Goal: Task Accomplishment & Management: Complete application form

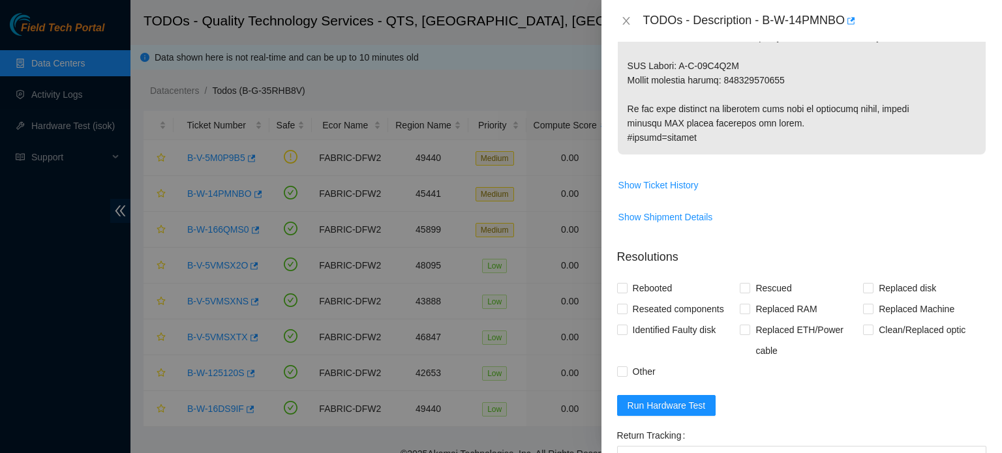
scroll to position [834, 0]
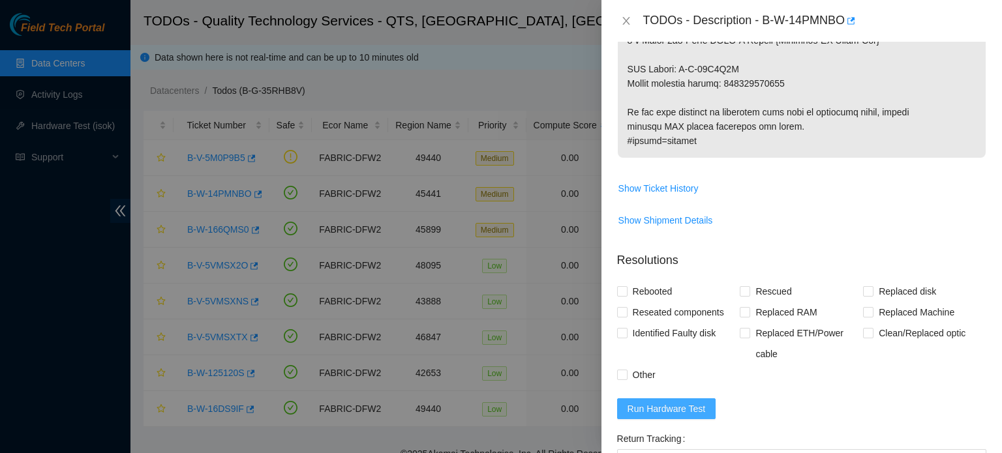
click at [689, 402] on span "Run Hardware Test" at bounding box center [667, 409] width 78 height 14
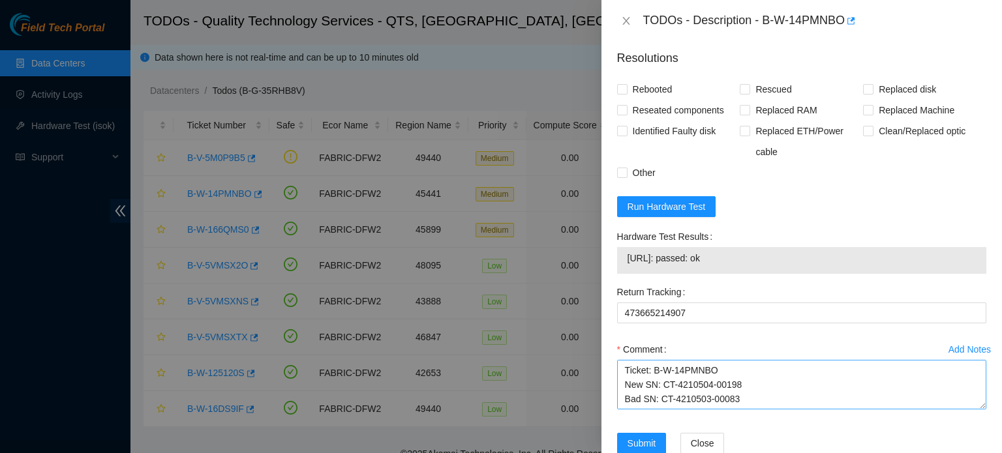
scroll to position [57, 0]
click at [787, 371] on textarea "Ticket: B-W-14PMNBO New SN: CT-4210504-00198 Bad SN: CT-4210503-00083 Service O…" at bounding box center [801, 385] width 369 height 50
type textarea "Ticket: B-W-14PMNBO New SN: CT-4210504-00198 Bad SN: CT-4210503-00083 Service O…"
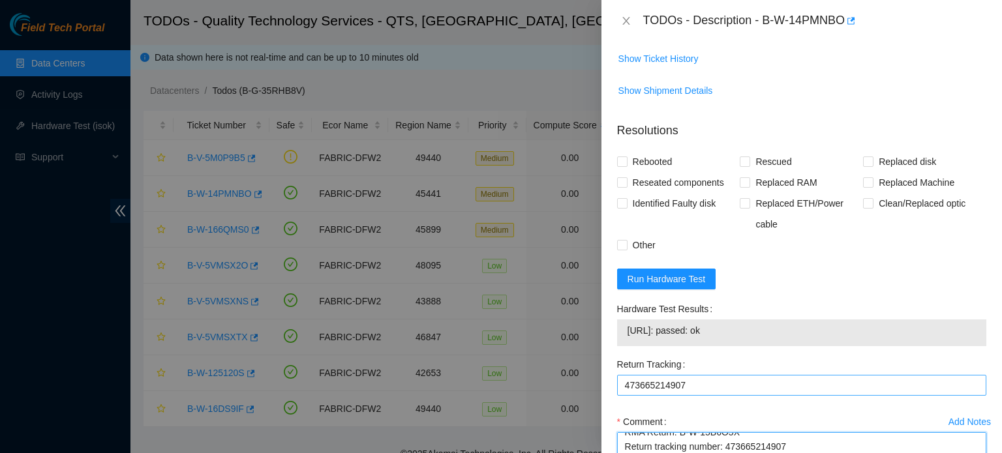
scroll to position [963, 0]
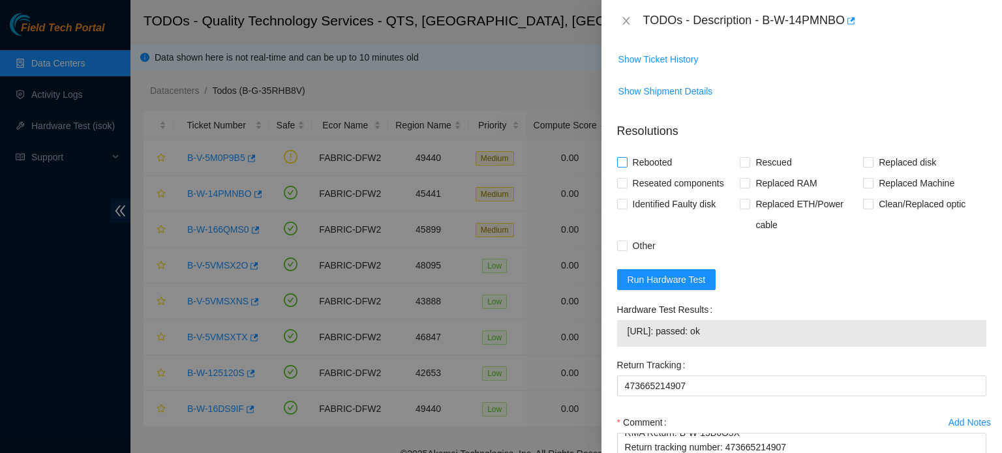
click at [622, 152] on label "Rebooted" at bounding box center [647, 162] width 61 height 21
click at [622, 157] on input "Rebooted" at bounding box center [621, 161] width 9 height 9
checkbox input "true"
click at [890, 173] on span "Replaced Machine" at bounding box center [916, 183] width 86 height 21
click at [872, 178] on input "Replaced Machine" at bounding box center [867, 182] width 9 height 9
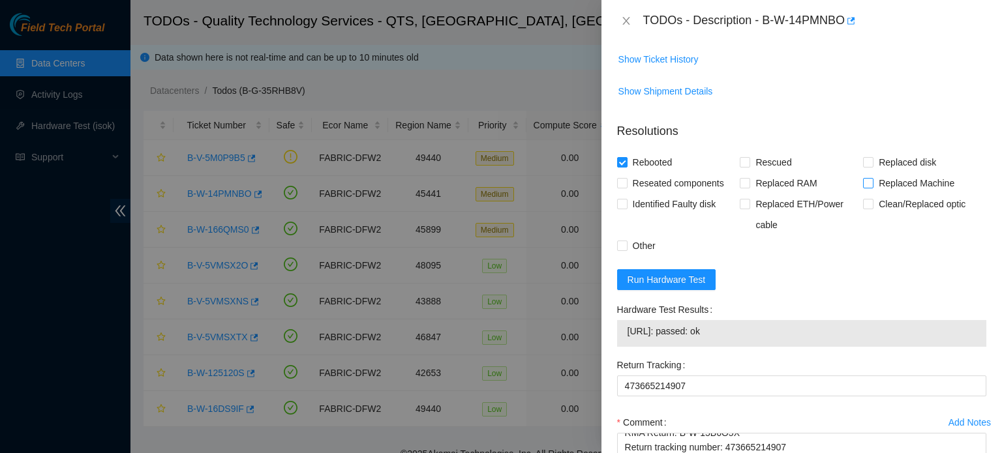
checkbox input "true"
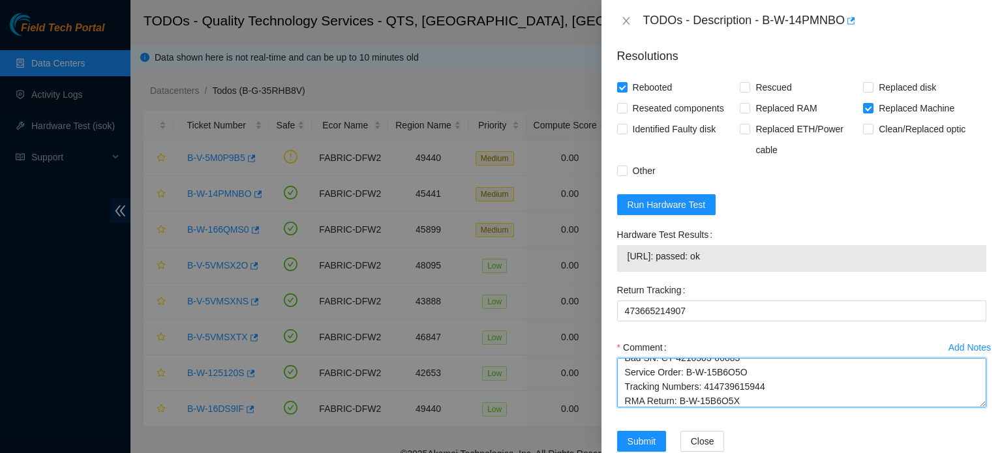
scroll to position [86, 0]
drag, startPoint x: 626, startPoint y: 339, endPoint x: 785, endPoint y: 345, distance: 159.9
click at [785, 358] on textarea "Ticket: B-W-14PMNBO New SN: CT-4210504-00198 Bad SN: CT-4210503-00083 Service O…" at bounding box center [801, 383] width 369 height 50
click at [730, 358] on textarea "Ticket: B-W-14PMNBO New SN: CT-4210504-00198 Bad SN: CT-4210503-00083 Service O…" at bounding box center [801, 383] width 369 height 50
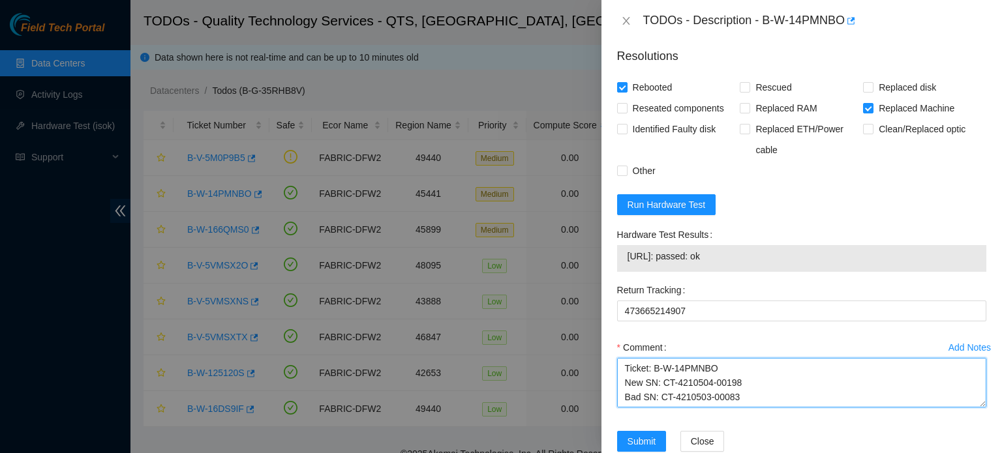
click at [621, 358] on textarea "Ticket: B-W-14PMNBO New SN: CT-4210504-00198 Bad SN: CT-4210503-00083 Service O…" at bounding box center [801, 383] width 369 height 50
drag, startPoint x: 712, startPoint y: 370, endPoint x: 613, endPoint y: 365, distance: 99.3
click at [613, 365] on div "Add Notes Comment Ticket: B-W-14PMNBO New SN: CT-4210504-00198 Bad SN: CT-42105…" at bounding box center [802, 384] width 380 height 94
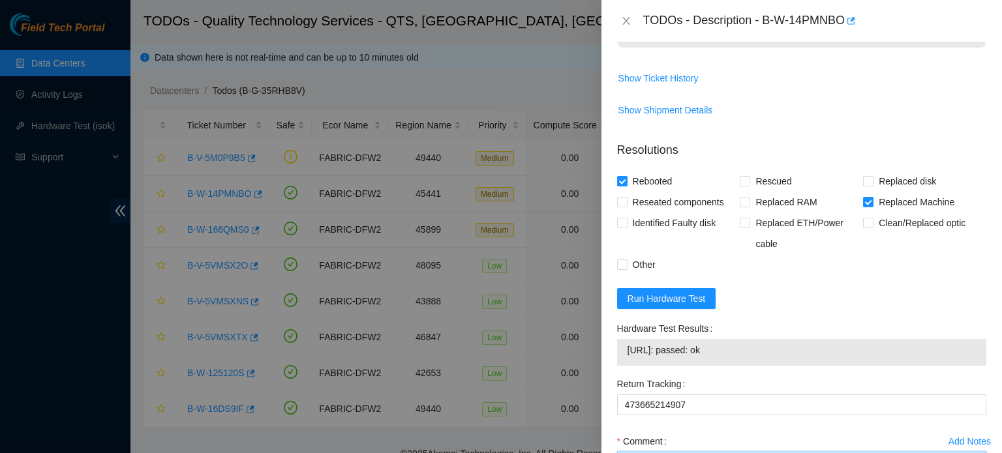
scroll to position [1038, 0]
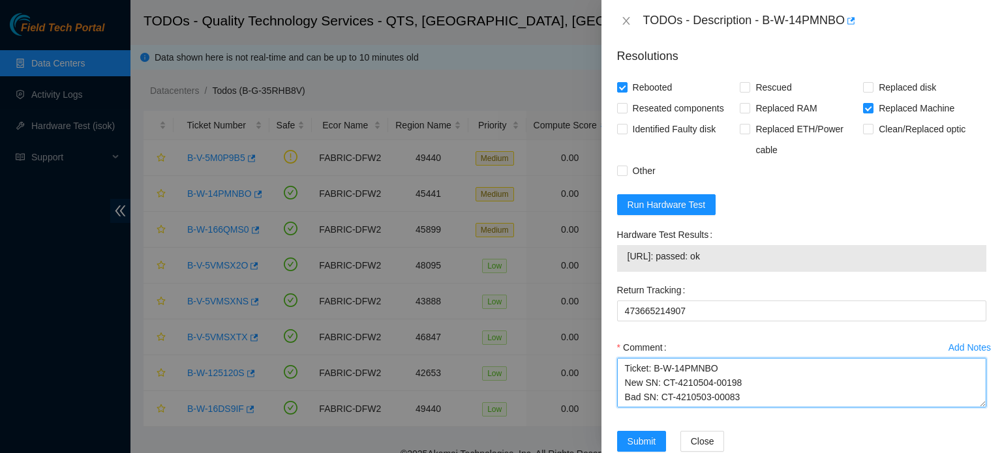
click at [621, 358] on textarea "Ticket: B-W-14PMNBO New SN: CT-4210504-00198 Bad SN: CT-4210503-00083 Service O…" at bounding box center [801, 383] width 369 height 50
click at [706, 358] on textarea "Replaced bad server. Installed new server. Rescued, Reconfigured, Ticket: B-W-1…" at bounding box center [801, 383] width 369 height 50
click at [714, 358] on textarea "Replaced bad server. Installed new server. Rescued, Reconfigured, Ticket: B-W-1…" at bounding box center [801, 383] width 369 height 50
click at [707, 358] on textarea "Replaced bad server. Installed new server. Rescued, Reconfigured, Ticket: B-W-1…" at bounding box center [801, 383] width 369 height 50
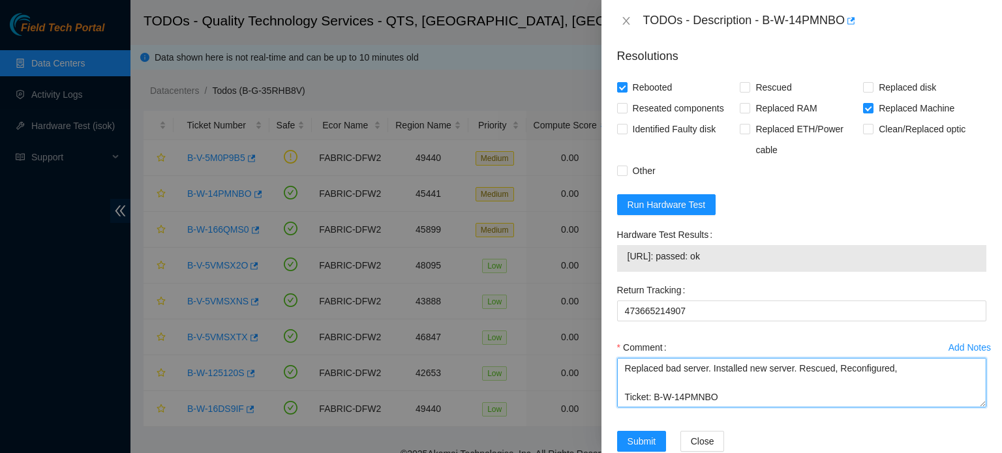
click at [791, 358] on textarea "Replaced bad server. Installed new server. Rescued, Reconfigured, Ticket: B-W-1…" at bounding box center [801, 383] width 369 height 50
click at [927, 358] on textarea "Replaced bad server. Installed new server. Found new server to have bad psu. Co…" at bounding box center [801, 383] width 369 height 50
click at [679, 368] on textarea "Replaced bad server. Installed new server. Found new server to have bad psu. Co…" at bounding box center [801, 383] width 369 height 50
paste textarea "Ran Isok Test.(Passed)"
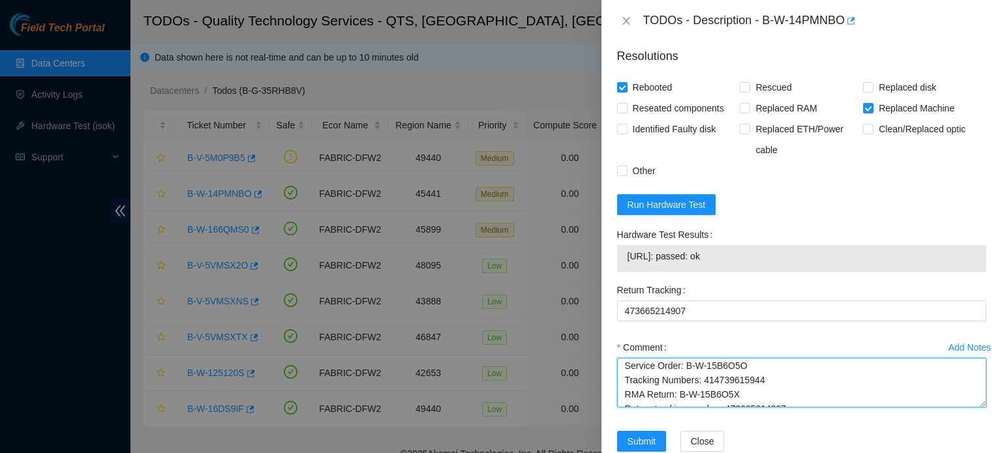
type textarea "Replaced bad server. Installed new server. Found new server to have bad psu. Co…"
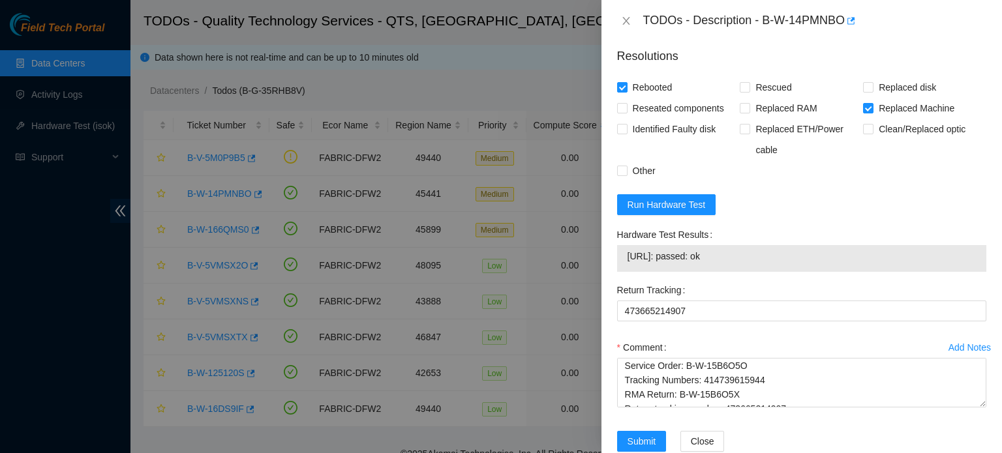
click at [869, 431] on div "Submit Close" at bounding box center [802, 449] width 380 height 37
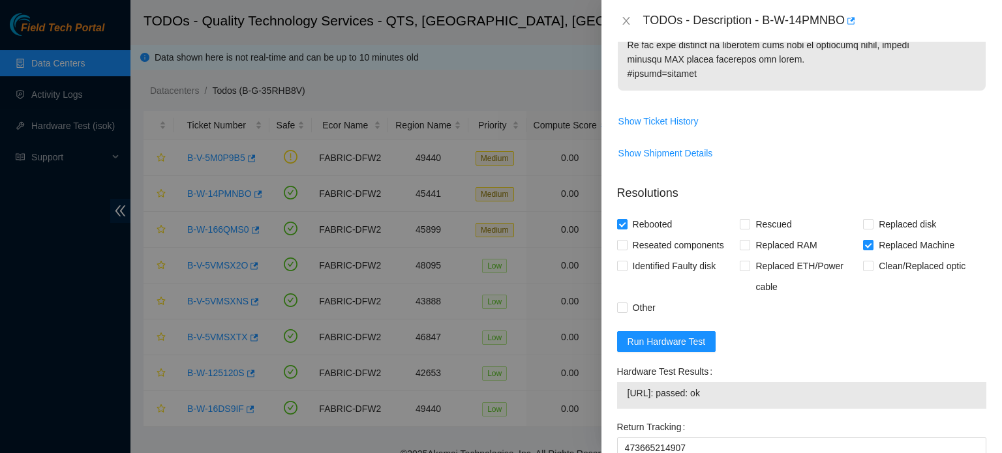
scroll to position [900, 0]
click at [759, 215] on span "Rescued" at bounding box center [773, 225] width 46 height 21
click at [749, 220] on input "Rescued" at bounding box center [744, 224] width 9 height 9
checkbox input "true"
click at [673, 236] on span "Reseated components" at bounding box center [679, 246] width 102 height 21
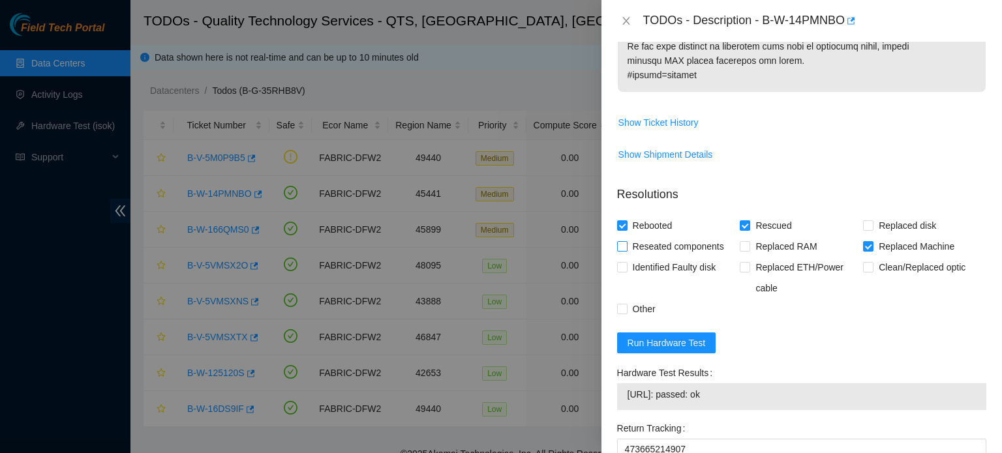
click at [626, 241] on input "Reseated components" at bounding box center [621, 245] width 9 height 9
checkbox input "true"
click at [642, 299] on span "Other" at bounding box center [644, 309] width 33 height 21
click at [626, 304] on input "Other" at bounding box center [621, 308] width 9 height 9
checkbox input "true"
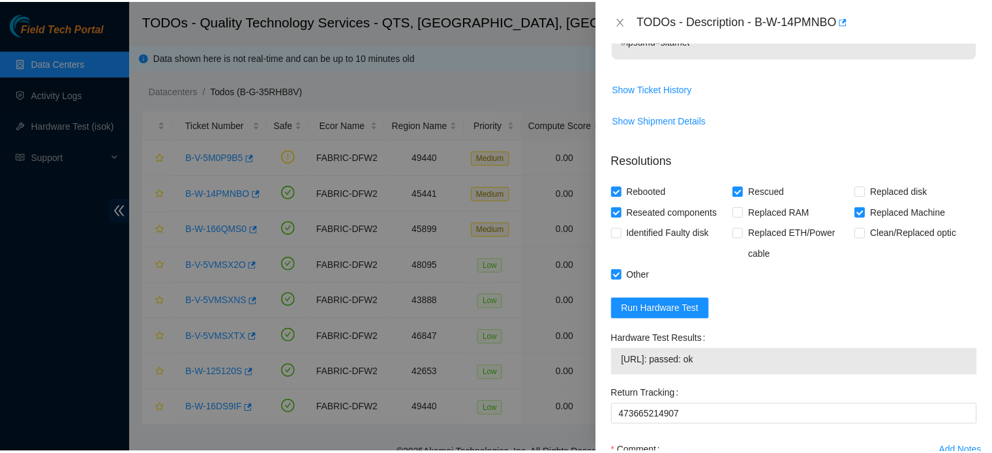
scroll to position [1038, 0]
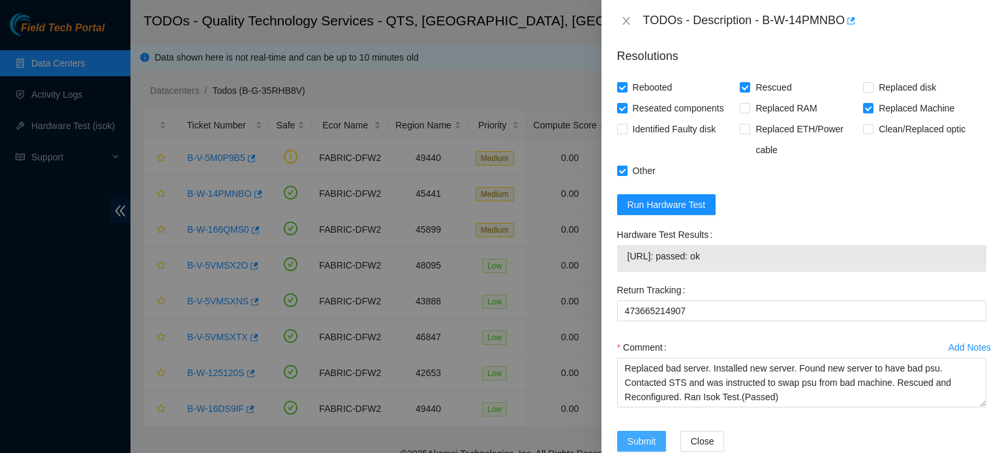
click at [653, 434] on span "Submit" at bounding box center [642, 441] width 29 height 14
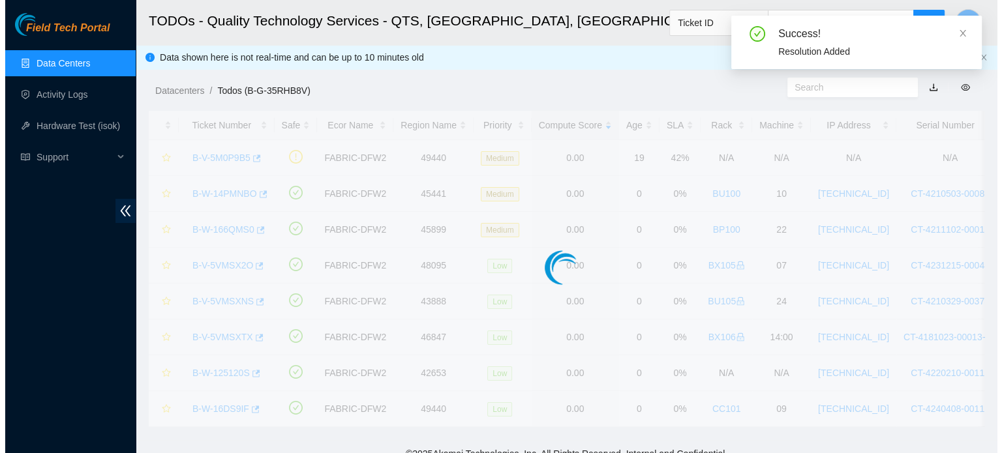
scroll to position [357, 0]
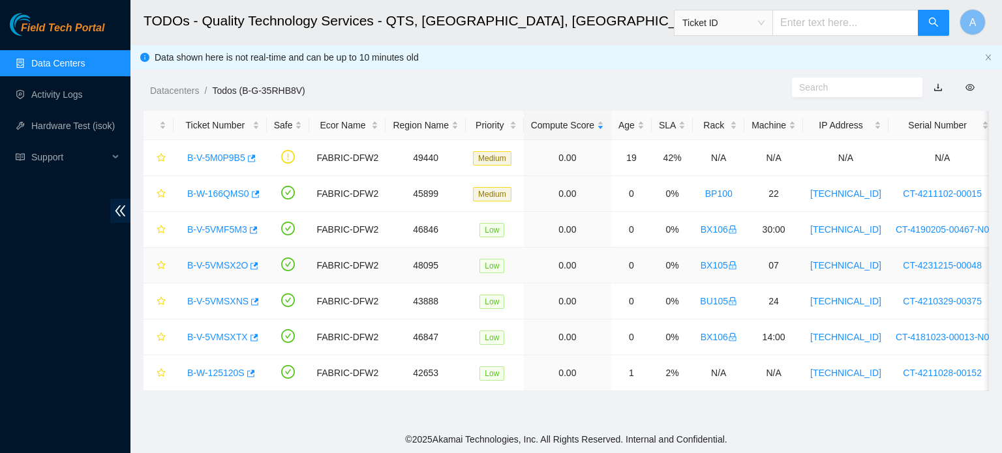
click at [231, 265] on link "B-V-5VMSX2O" at bounding box center [217, 265] width 61 height 10
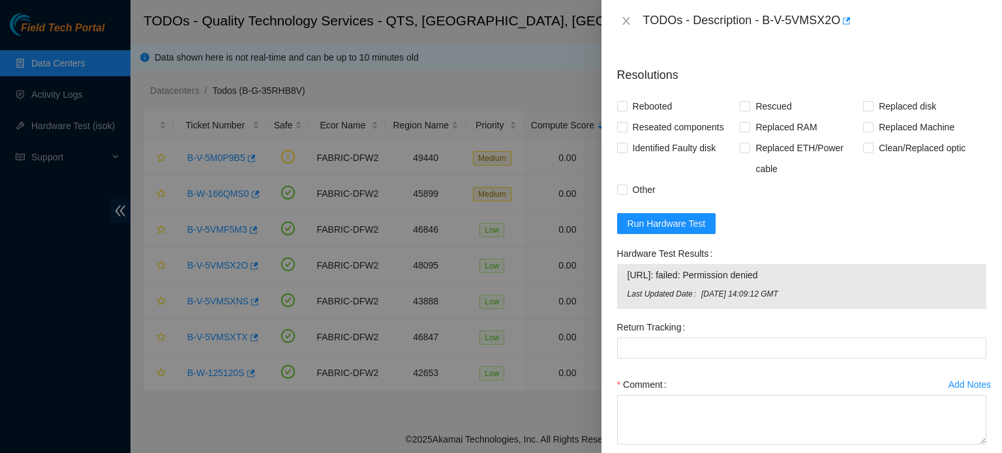
scroll to position [707, 0]
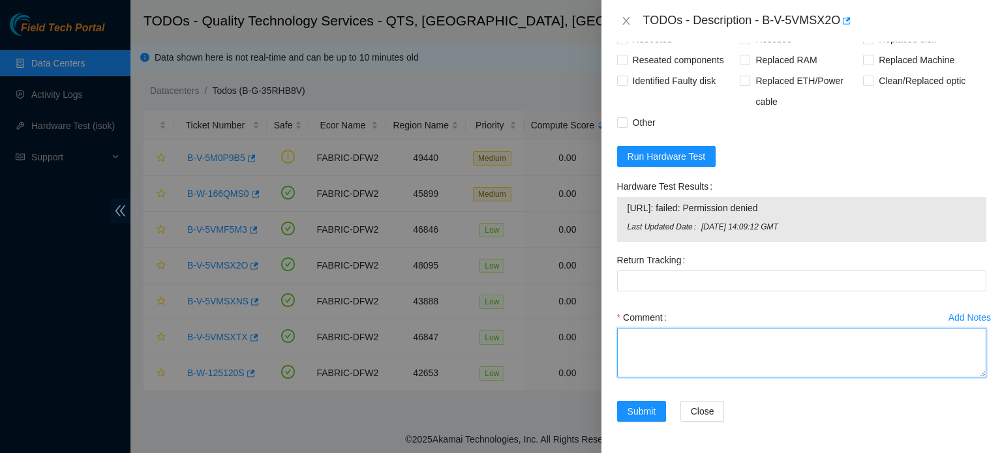
click at [740, 340] on textarea "Comment" at bounding box center [801, 353] width 369 height 50
paste textarea "Found machine with isok test failed due to Permission denied and with no video."
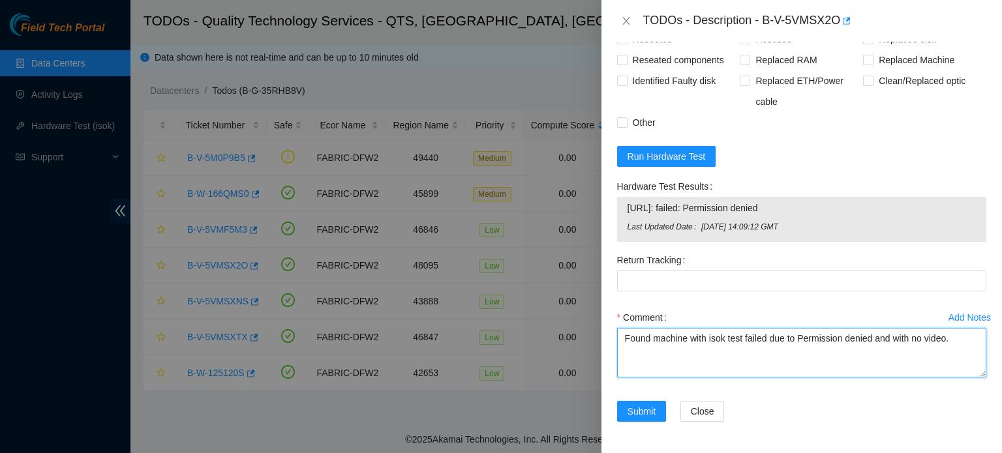
type textarea "Found machine with isok test failed due to Permission denied and with no video."
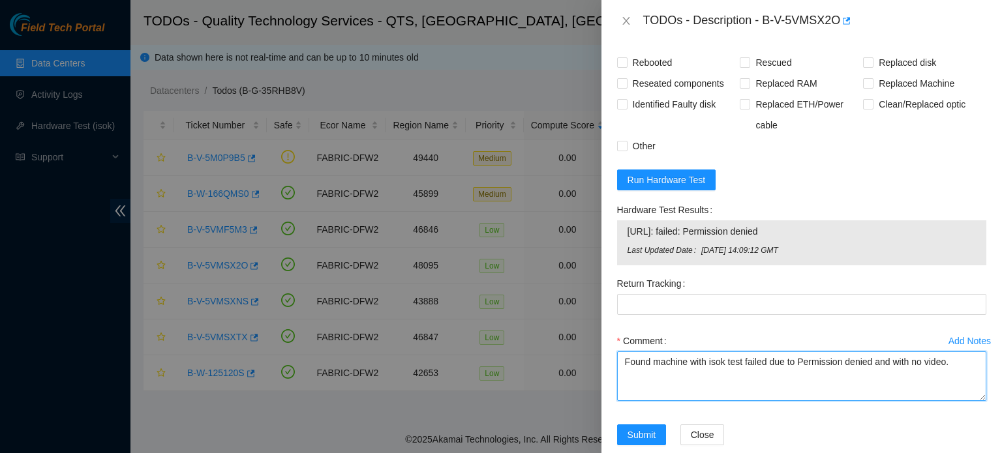
scroll to position [647, 0]
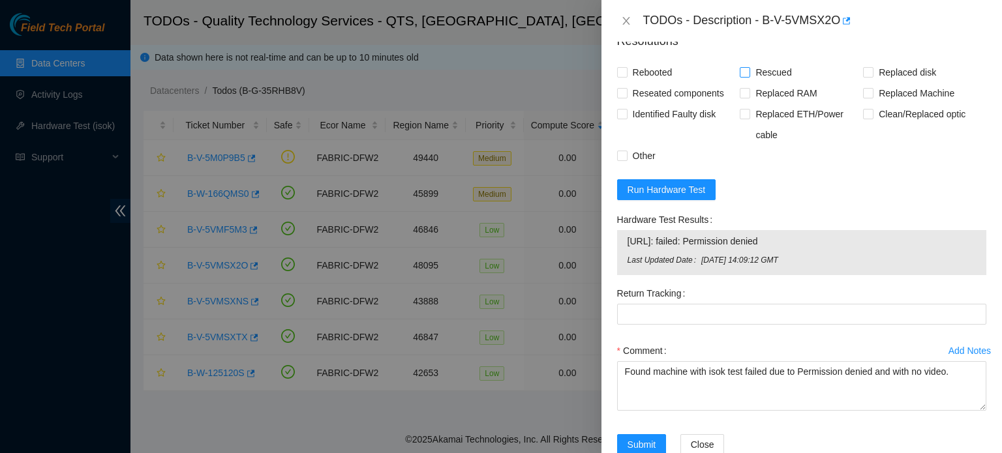
click at [753, 83] on span "Rescued" at bounding box center [773, 72] width 46 height 21
click at [749, 76] on input "Rescued" at bounding box center [744, 71] width 9 height 9
checkbox input "true"
click at [661, 83] on span "Rebooted" at bounding box center [653, 72] width 50 height 21
click at [626, 76] on input "Rebooted" at bounding box center [621, 71] width 9 height 9
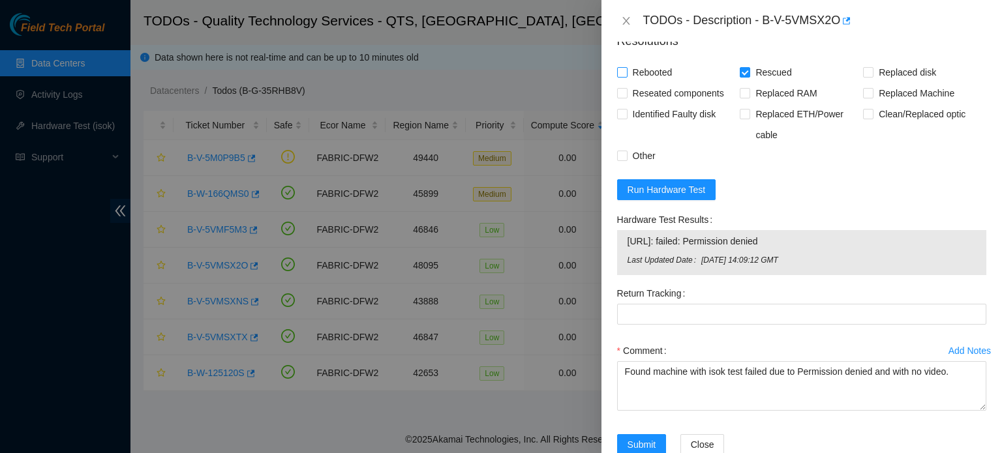
checkbox input "true"
click at [674, 104] on span "Reseated components" at bounding box center [679, 93] width 102 height 21
click at [626, 97] on input "Reseated components" at bounding box center [621, 92] width 9 height 9
checkbox input "true"
click at [644, 166] on span "Other" at bounding box center [644, 155] width 33 height 21
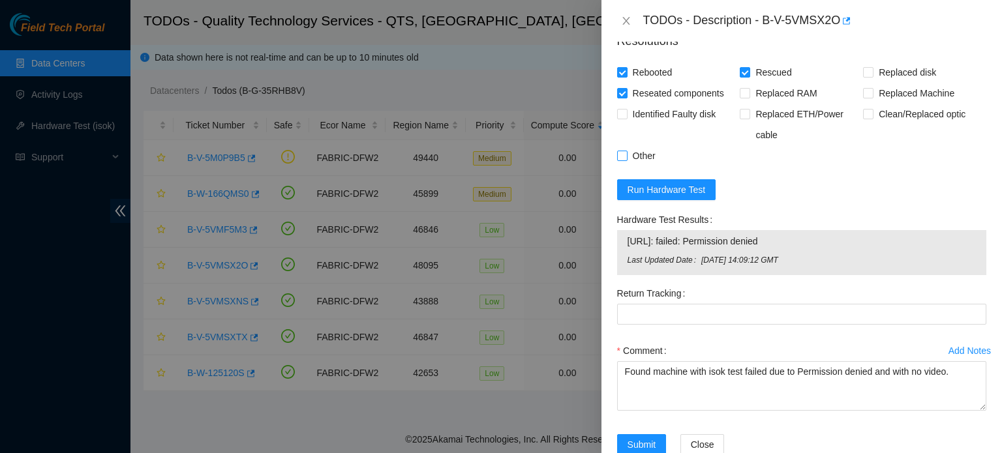
click at [626, 160] on input "Other" at bounding box center [621, 155] width 9 height 9
checkbox input "true"
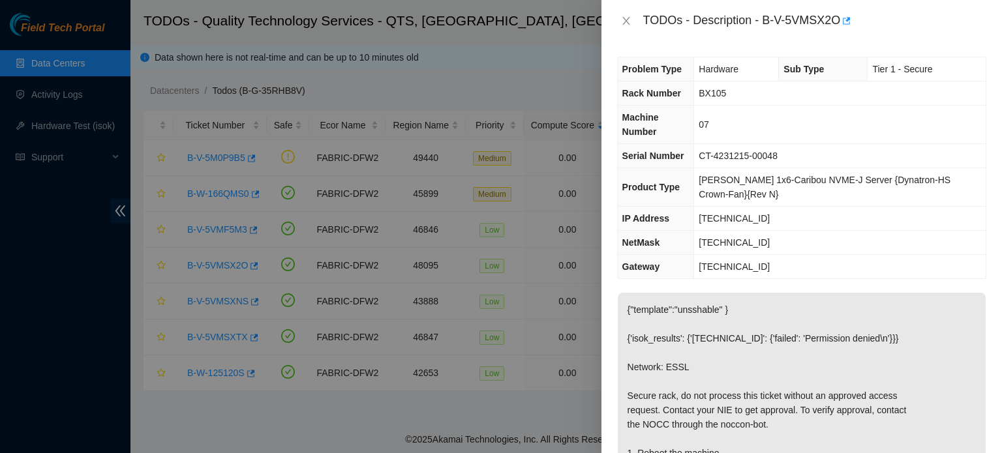
scroll to position [0, 0]
click at [835, 145] on td "CT-4231215-00048" at bounding box center [840, 157] width 292 height 24
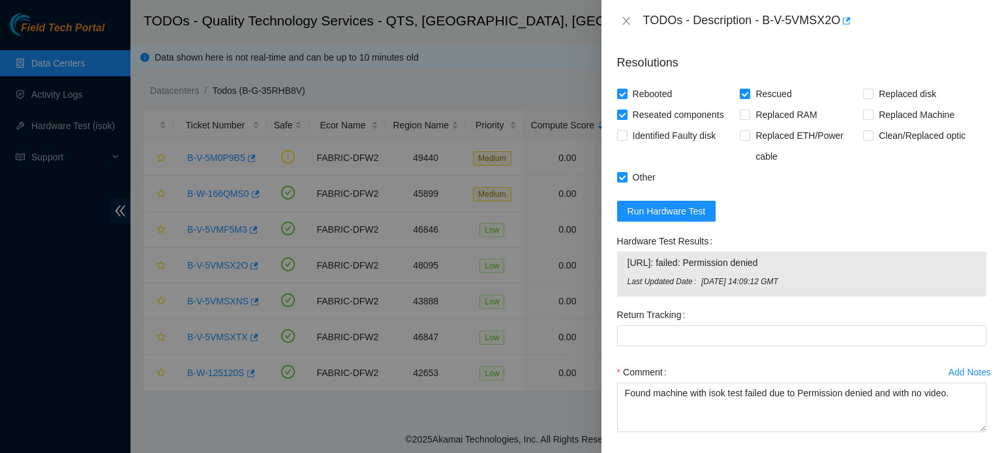
scroll to position [634, 0]
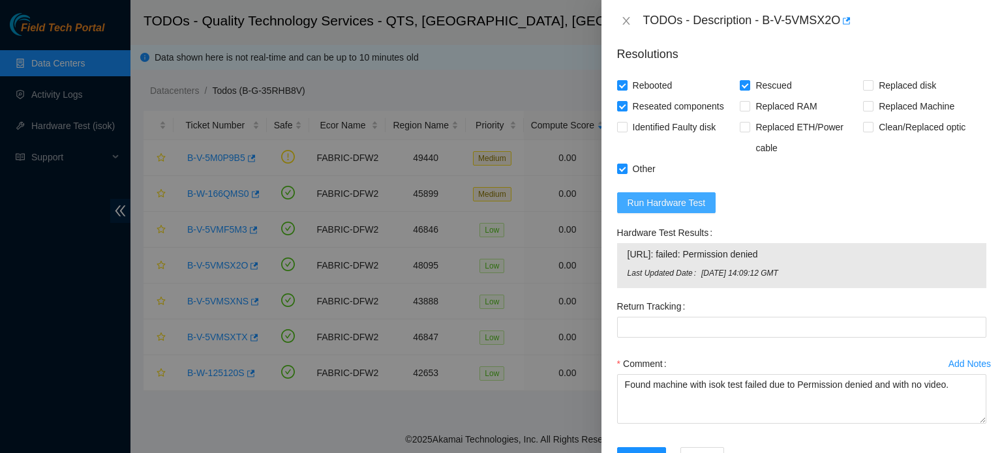
click at [665, 210] on span "Run Hardware Test" at bounding box center [667, 203] width 78 height 14
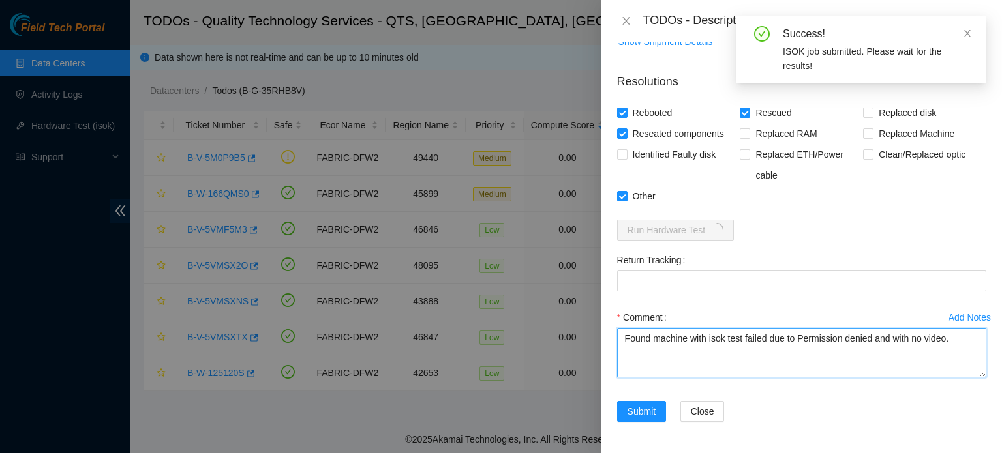
click at [952, 341] on textarea "Found machine with isok test failed due to Permission denied and with no video." at bounding box center [801, 353] width 369 height 50
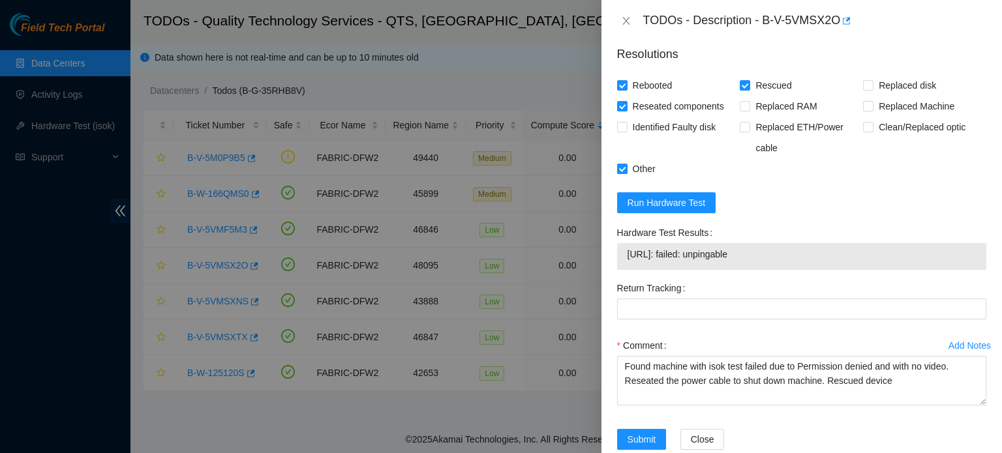
click at [774, 270] on div "23.219.81.42: failed: unpingable" at bounding box center [801, 256] width 369 height 27
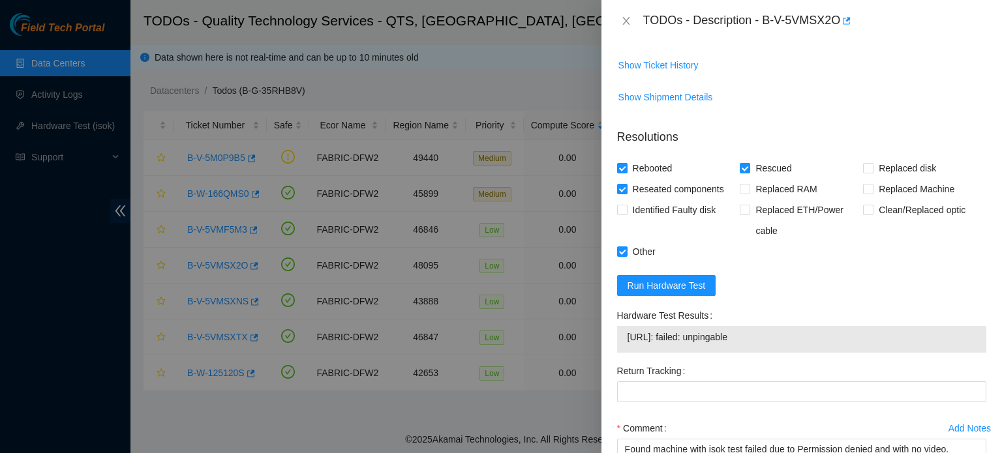
scroll to position [551, 0]
click at [680, 294] on span "Run Hardware Test" at bounding box center [667, 286] width 78 height 14
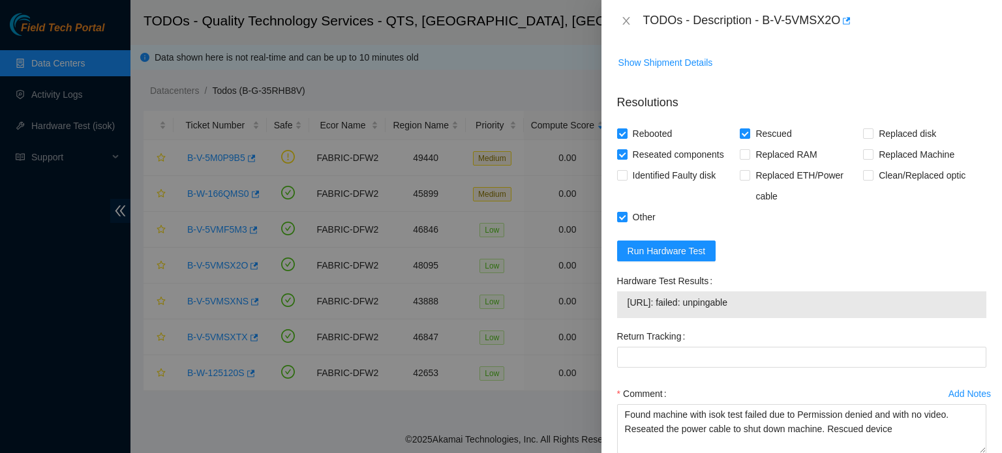
scroll to position [587, 0]
click at [660, 260] on button "Run Hardware Test" at bounding box center [666, 249] width 99 height 21
click at [699, 257] on span "Run Hardware Test" at bounding box center [667, 250] width 78 height 14
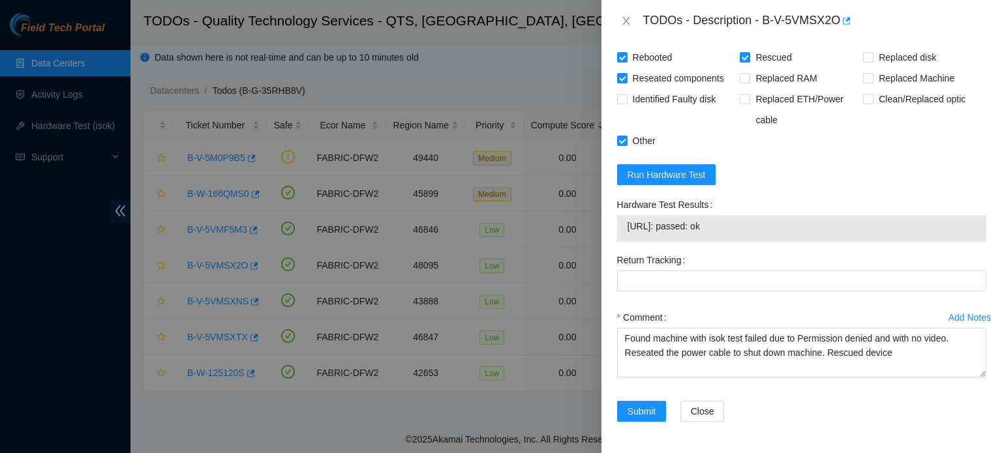
scroll to position [689, 0]
drag, startPoint x: 682, startPoint y: 226, endPoint x: 732, endPoint y: 226, distance: 50.2
click at [732, 226] on span "23.219.81.42: passed: ok" at bounding box center [802, 226] width 348 height 14
copy span "passed: ok"
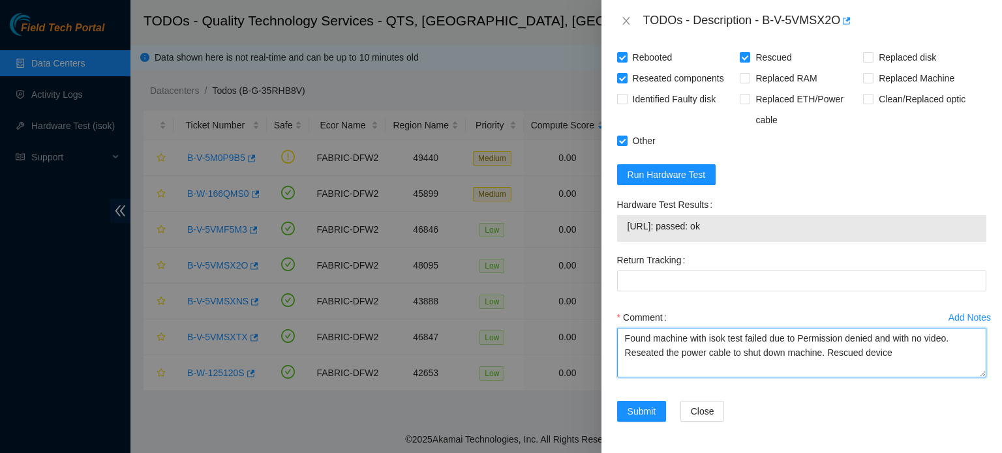
click at [896, 354] on textarea "Found machine with isok test failed due to Permission denied and with no video.…" at bounding box center [801, 353] width 369 height 50
type textarea "Found machine with isok test failed due to Permission denied and with no video.…"
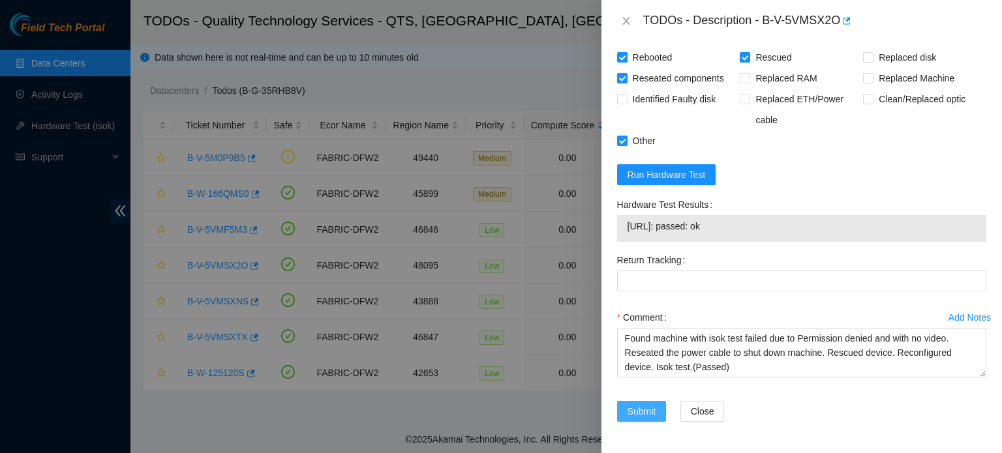
click at [637, 403] on button "Submit" at bounding box center [642, 411] width 50 height 21
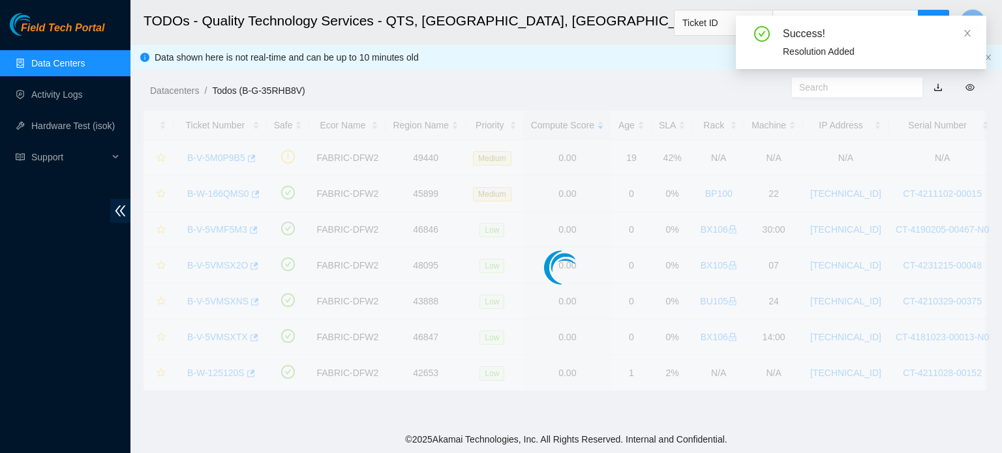
scroll to position [357, 0]
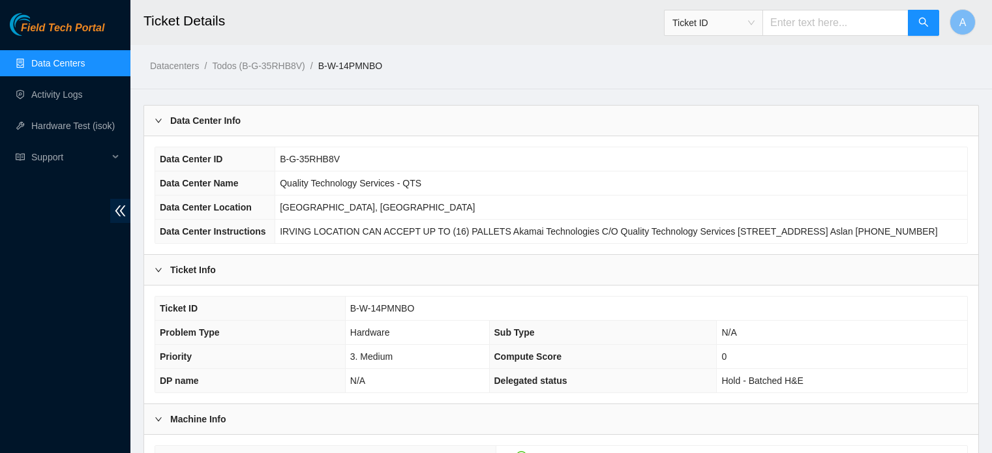
scroll to position [258, 0]
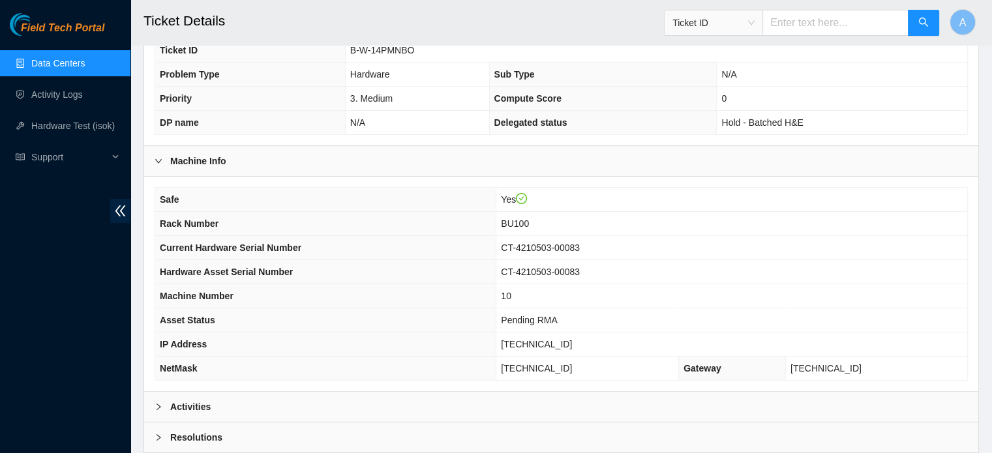
drag, startPoint x: 0, startPoint y: 0, endPoint x: 57, endPoint y: 67, distance: 88.4
click at [57, 67] on link "Data Centers" at bounding box center [57, 63] width 53 height 10
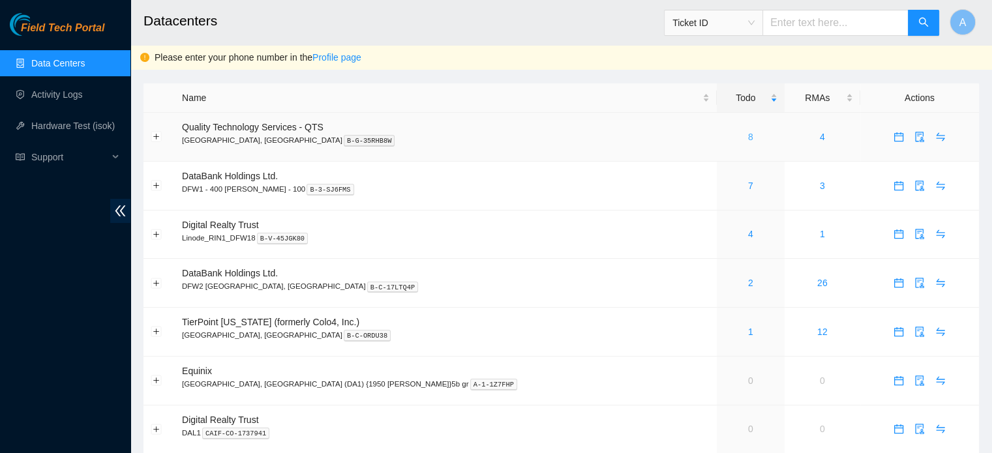
click at [748, 136] on link "8" at bounding box center [750, 137] width 5 height 10
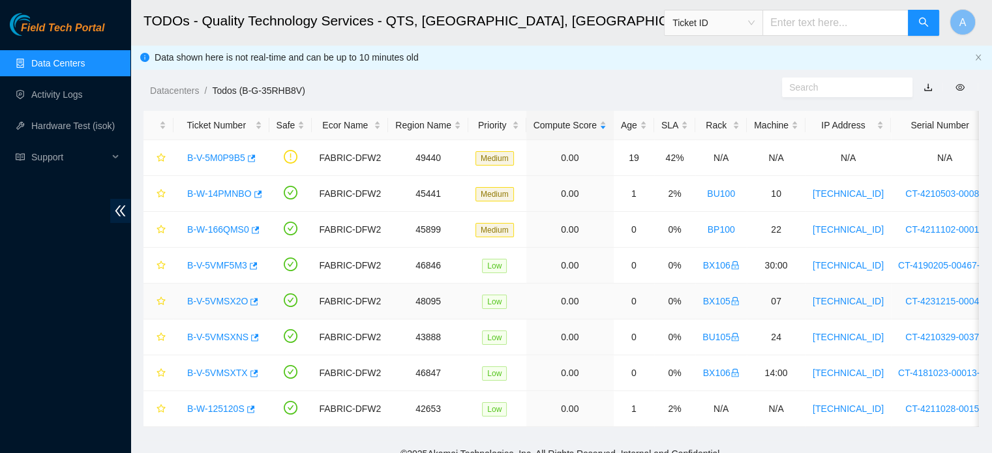
click at [228, 302] on link "B-V-5VMSX2O" at bounding box center [217, 301] width 61 height 10
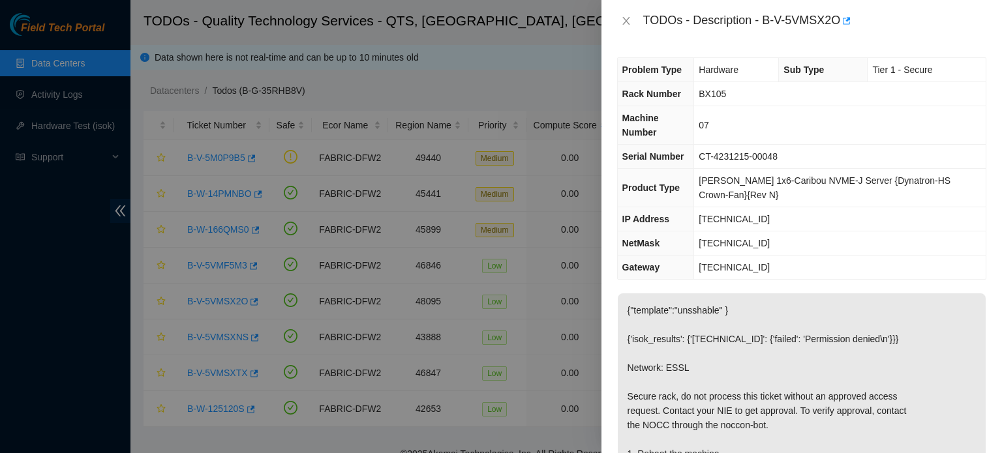
click at [29, 233] on div at bounding box center [501, 226] width 1002 height 453
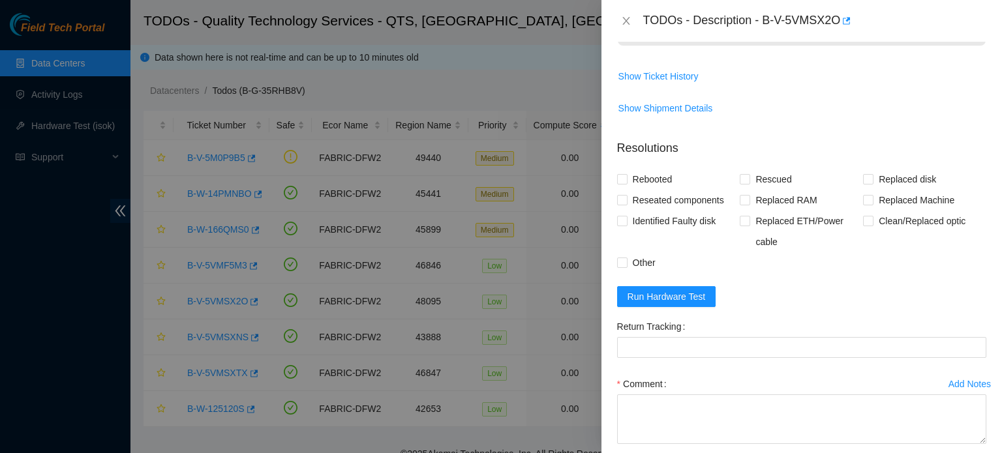
scroll to position [541, 0]
click at [674, 303] on span "Run Hardware Test" at bounding box center [667, 295] width 78 height 14
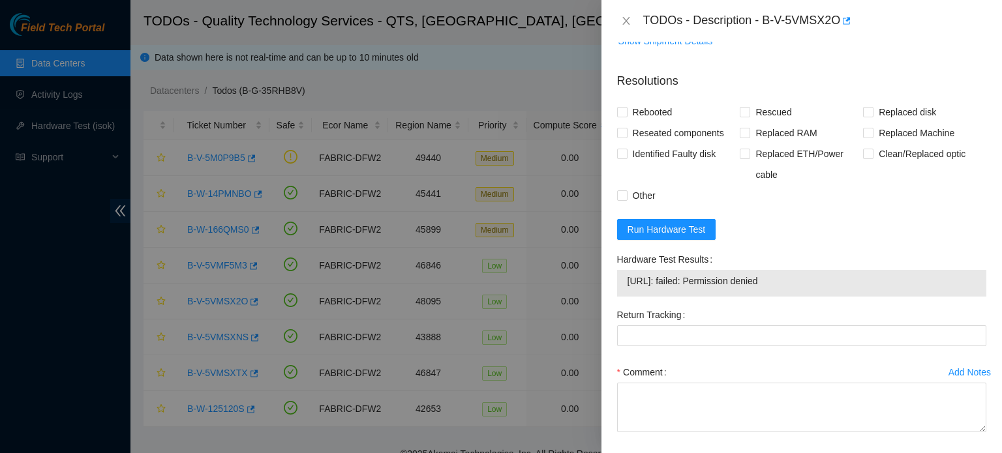
scroll to position [621, 0]
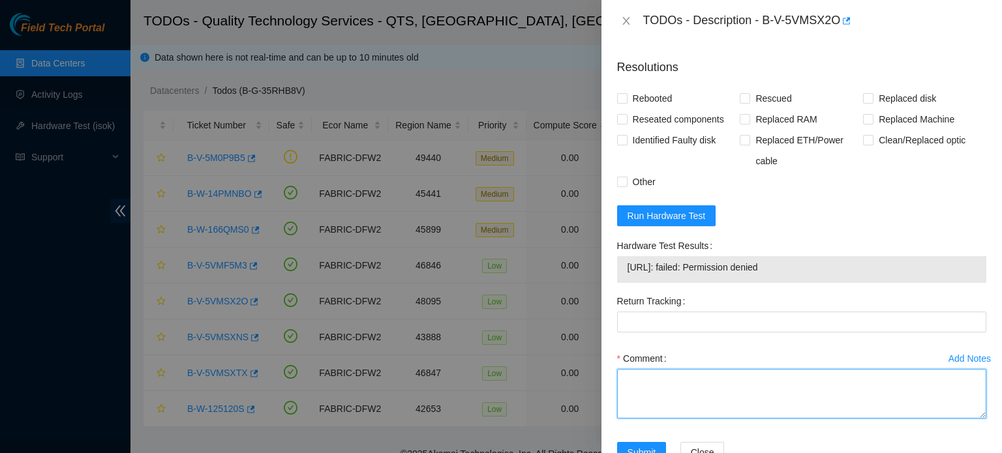
click at [651, 403] on textarea "Comment" at bounding box center [801, 394] width 369 height 50
click at [742, 413] on textarea "Found machine with isok test and with no video." at bounding box center [801, 394] width 369 height 50
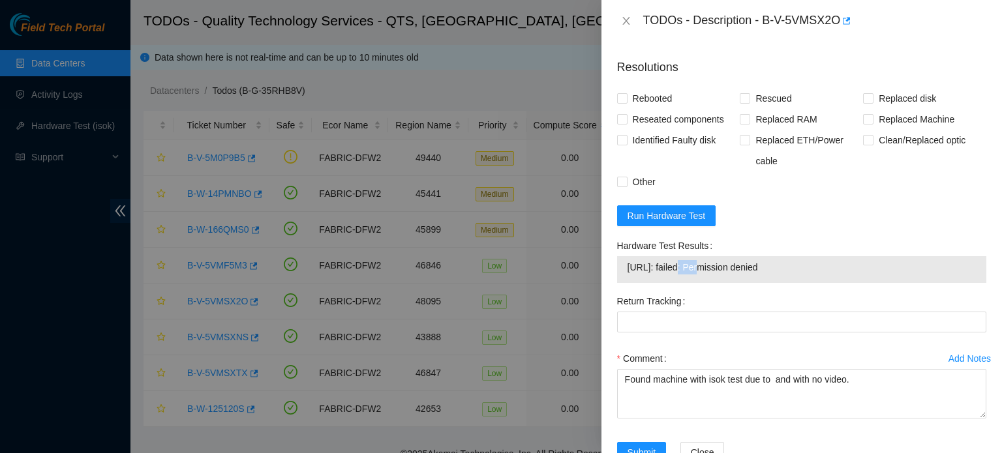
drag, startPoint x: 680, startPoint y: 293, endPoint x: 695, endPoint y: 292, distance: 15.0
click at [695, 275] on span "[URL]: failed: Permission denied" at bounding box center [802, 267] width 348 height 14
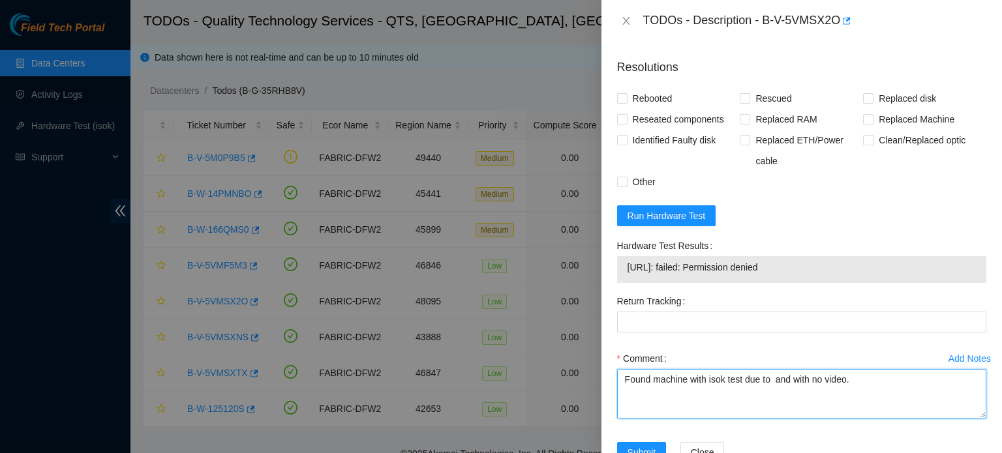
click at [725, 406] on textarea "Found machine with isok test due to and with no video." at bounding box center [801, 394] width 369 height 50
click at [742, 409] on textarea "Found machine with isok test due to and with no video." at bounding box center [801, 394] width 369 height 50
click at [800, 411] on textarea "Found machine with isok test failed due to and with no video." at bounding box center [801, 394] width 369 height 50
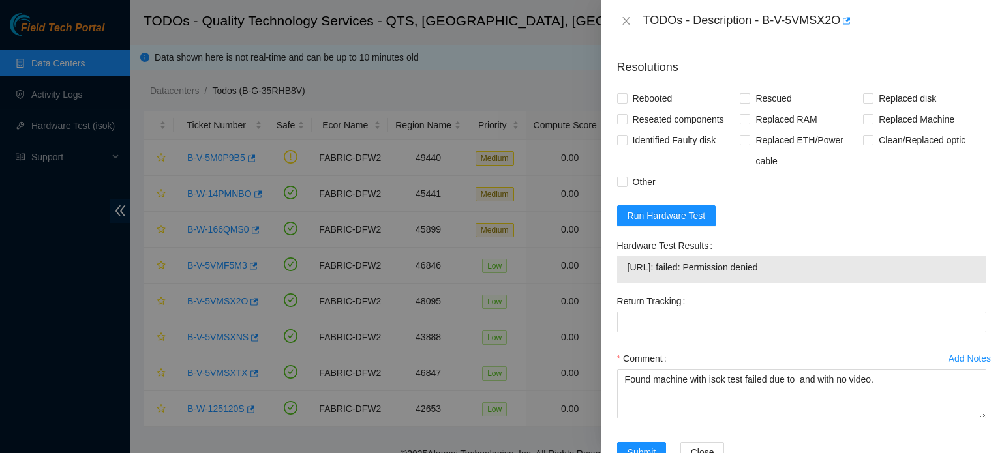
drag, startPoint x: 709, startPoint y: 296, endPoint x: 779, endPoint y: 302, distance: 70.7
click at [779, 280] on td "[URL]: failed: Permission denied" at bounding box center [802, 270] width 350 height 20
copy span "Permission denied"
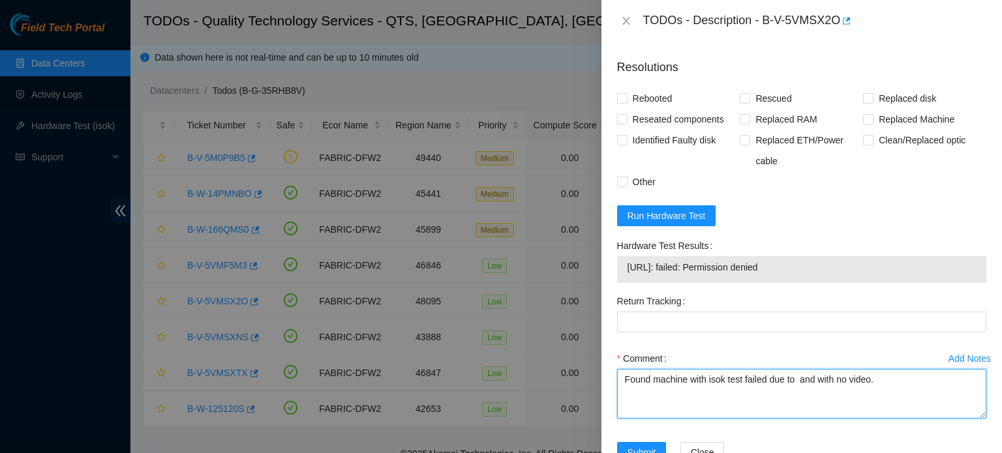
click at [796, 412] on textarea "Found machine with isok test failed due to and with no video." at bounding box center [801, 394] width 369 height 50
paste textarea "Permission denied"
click at [875, 412] on textarea "Found machine with isok test failed due to Permission denied and with no video." at bounding box center [801, 394] width 369 height 50
type textarea "Found machine with isok test failed due to Permission denied and with no video."
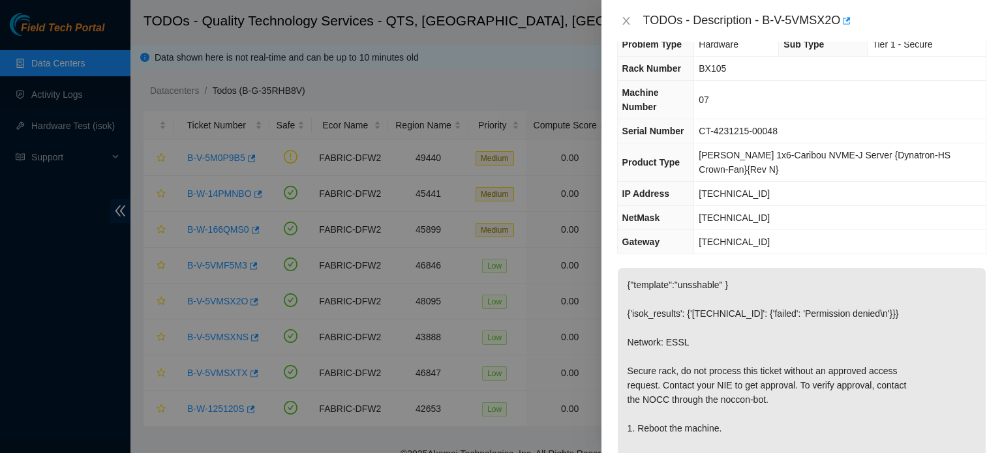
scroll to position [18, 0]
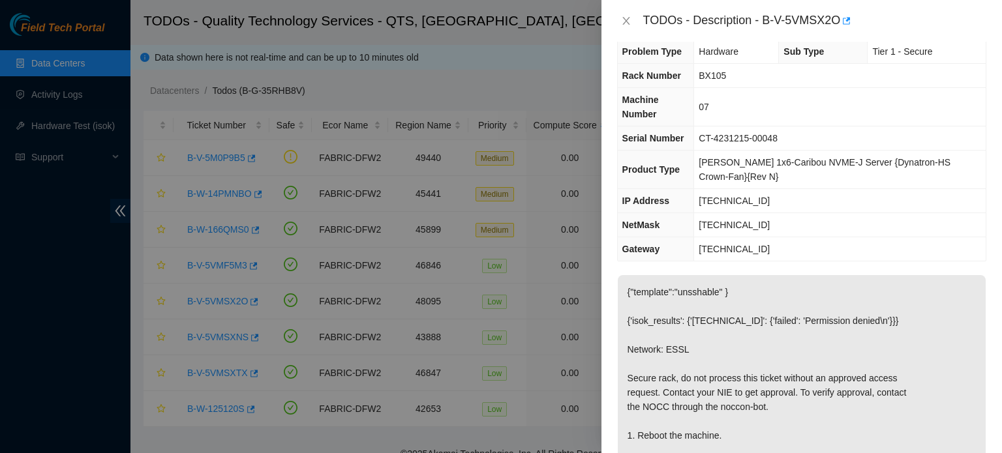
click at [743, 232] on td "[TECHNICAL_ID]" at bounding box center [840, 225] width 292 height 24
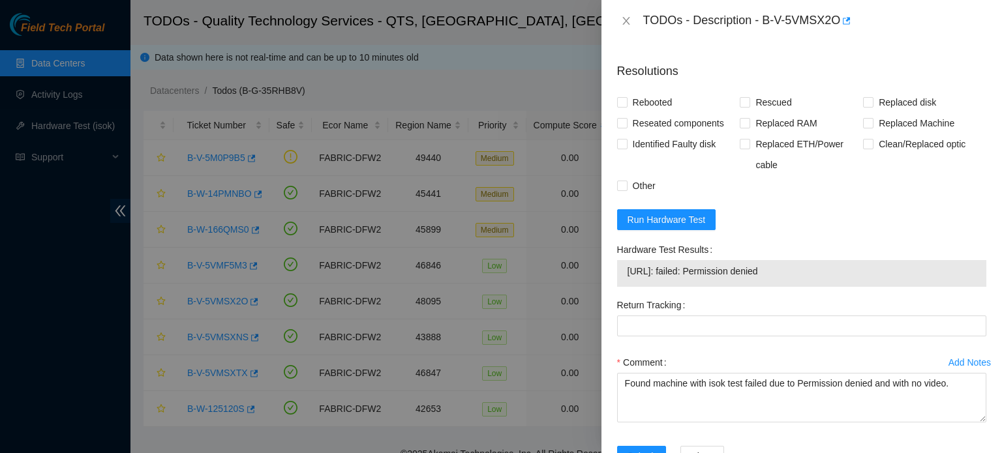
scroll to position [689, 0]
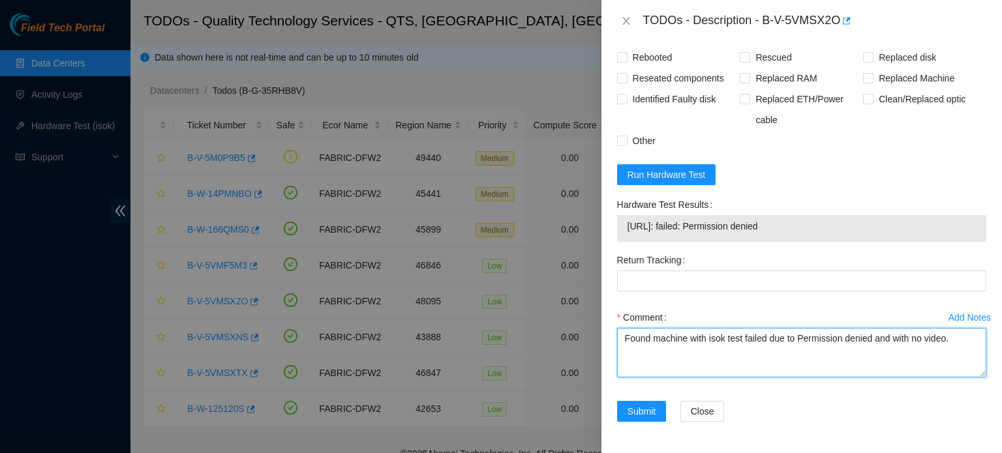
click at [814, 347] on textarea "Found machine with isok test failed due to Permission denied and with no video." at bounding box center [801, 353] width 369 height 50
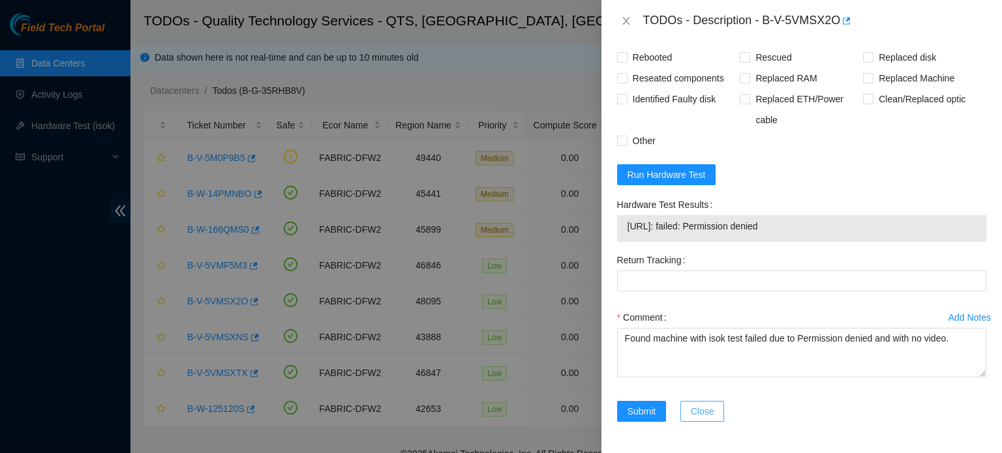
click at [700, 405] on span "Close" at bounding box center [702, 411] width 23 height 14
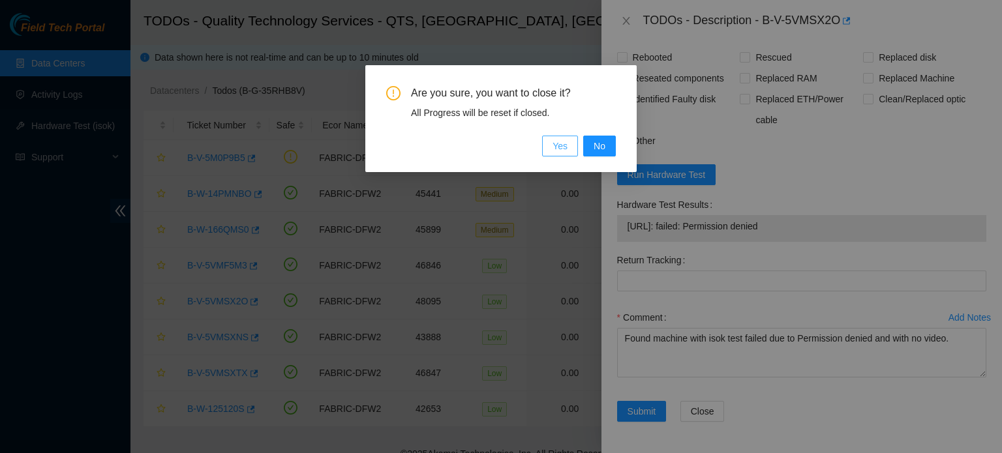
click at [563, 145] on span "Yes" at bounding box center [559, 146] width 15 height 14
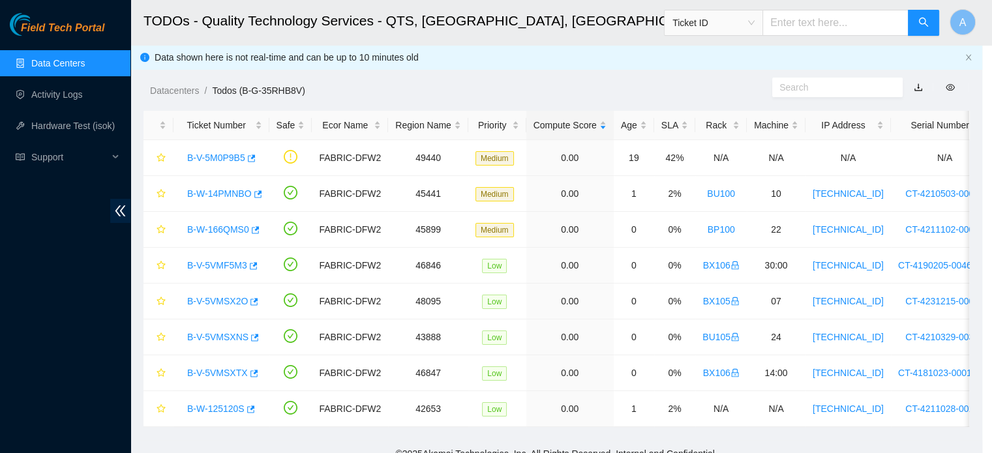
scroll to position [357, 0]
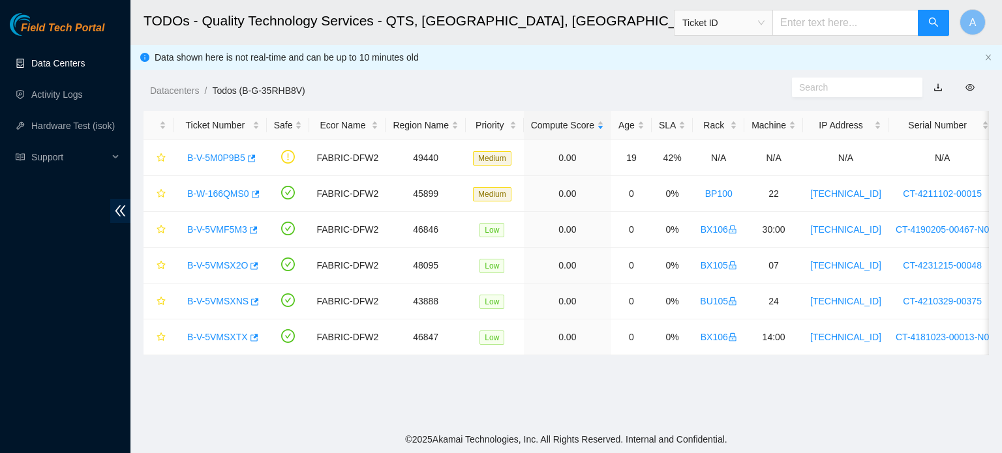
click at [67, 60] on link "Data Centers" at bounding box center [57, 63] width 53 height 10
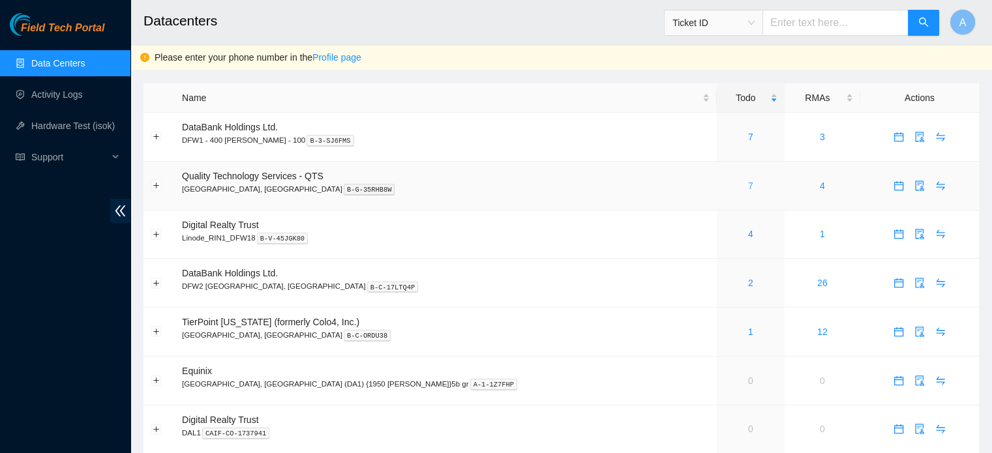
click at [748, 189] on link "7" at bounding box center [750, 186] width 5 height 10
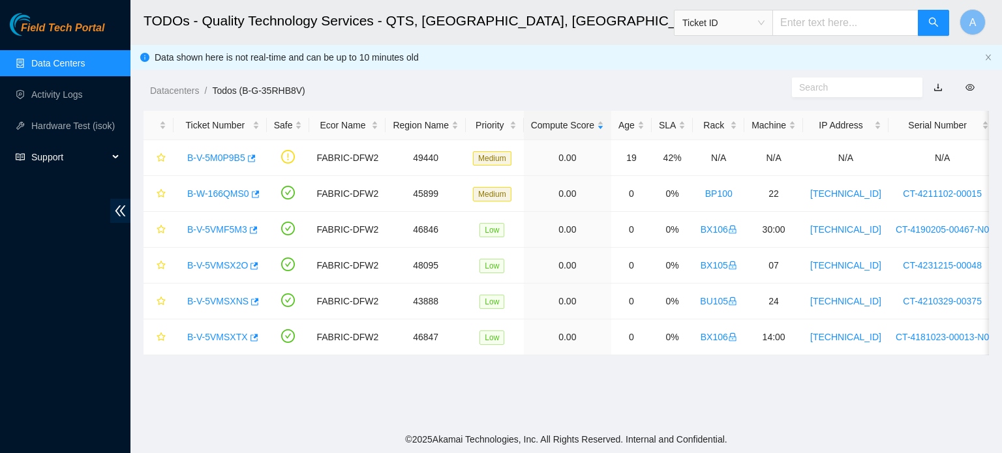
click at [55, 156] on span "Support" at bounding box center [69, 157] width 77 height 26
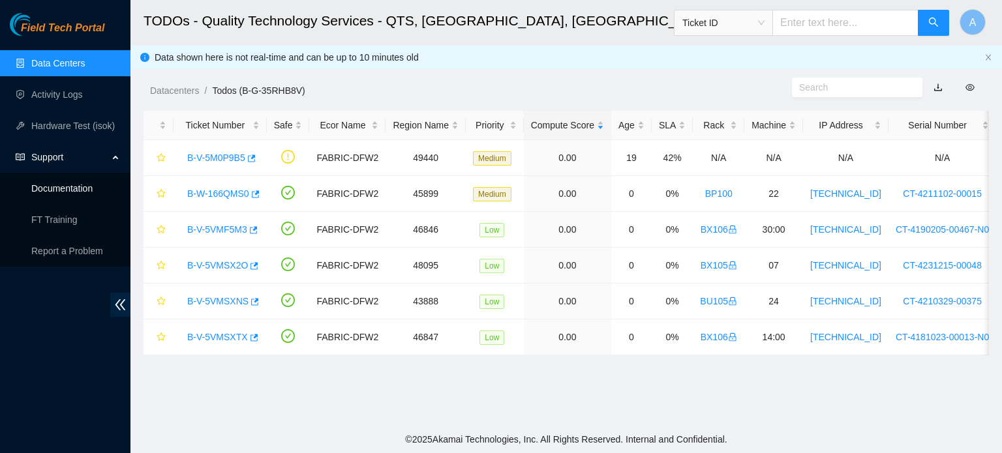
click at [67, 183] on link "Documentation" at bounding box center [61, 188] width 61 height 10
